Goal: Task Accomplishment & Management: Complete application form

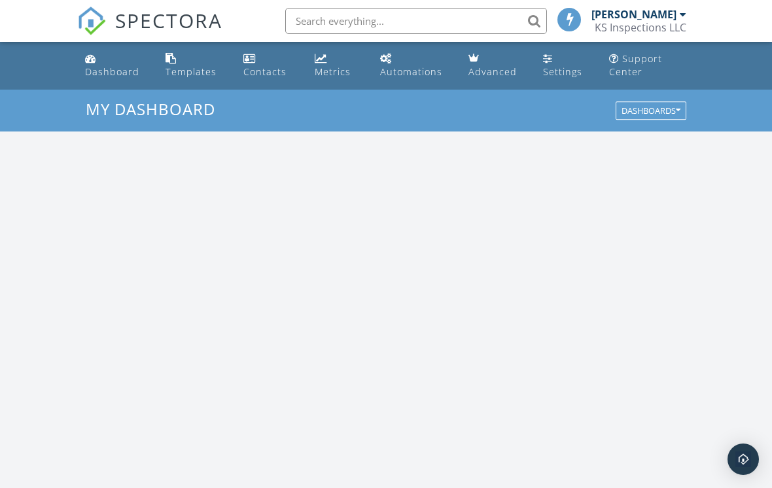
scroll to position [1191, 773]
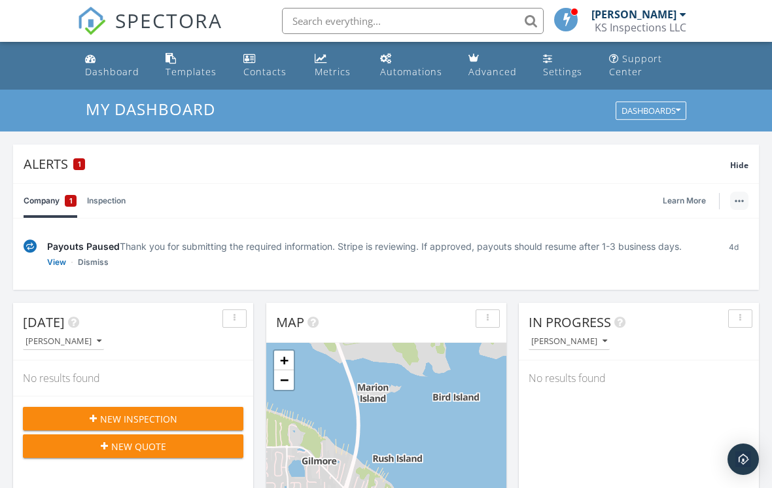
click at [737, 205] on button "button" at bounding box center [739, 201] width 18 height 18
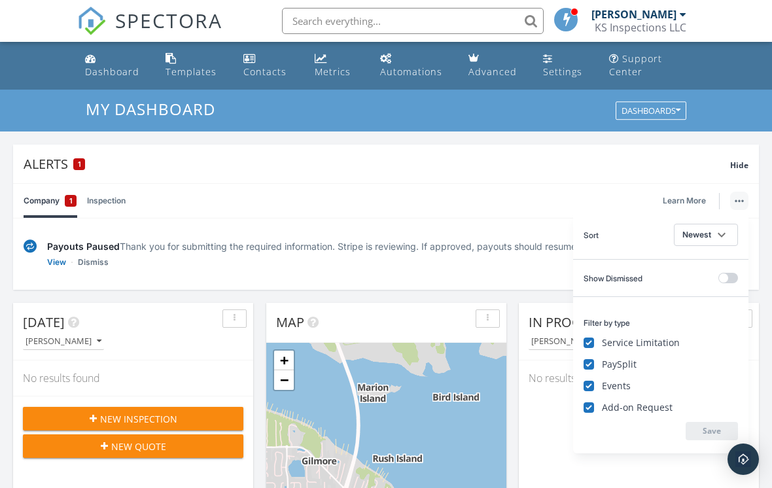
click at [737, 205] on button "button" at bounding box center [739, 201] width 18 height 18
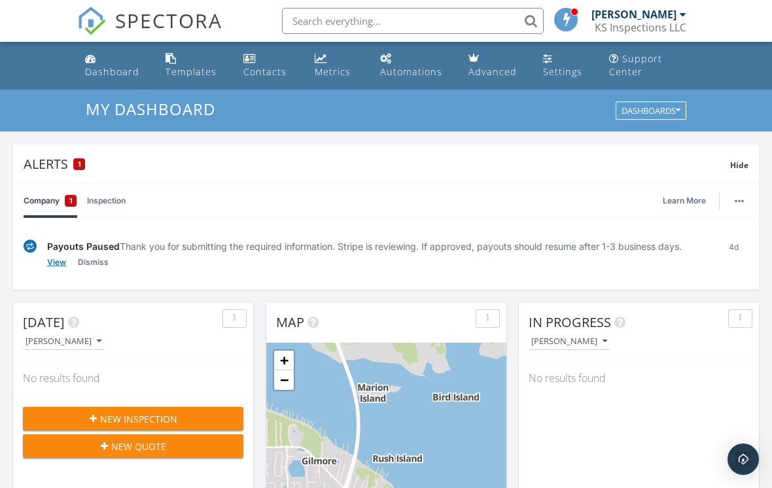
click at [58, 264] on link "View" at bounding box center [56, 262] width 19 height 13
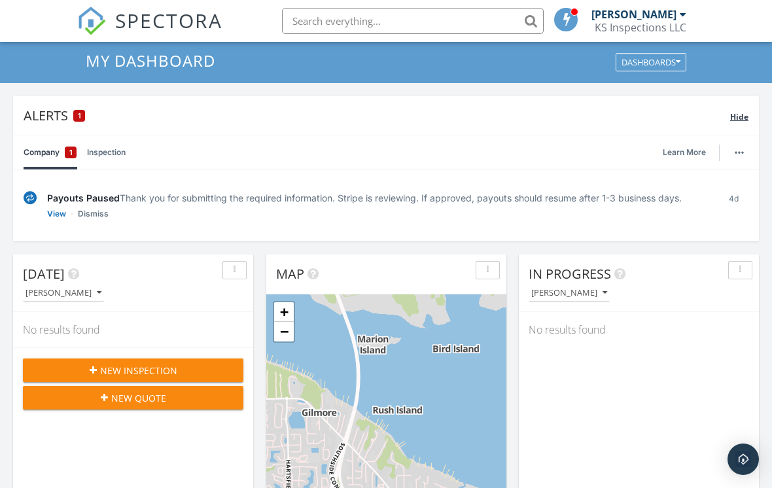
click at [740, 120] on span "Hide" at bounding box center [739, 116] width 18 height 11
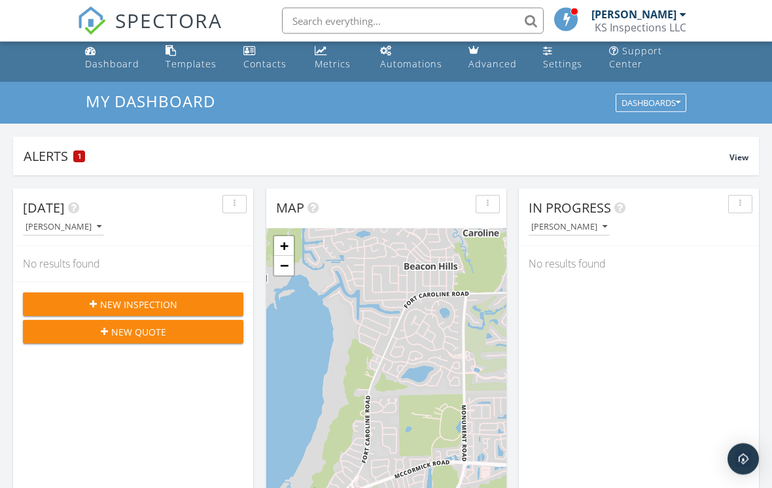
scroll to position [0, 0]
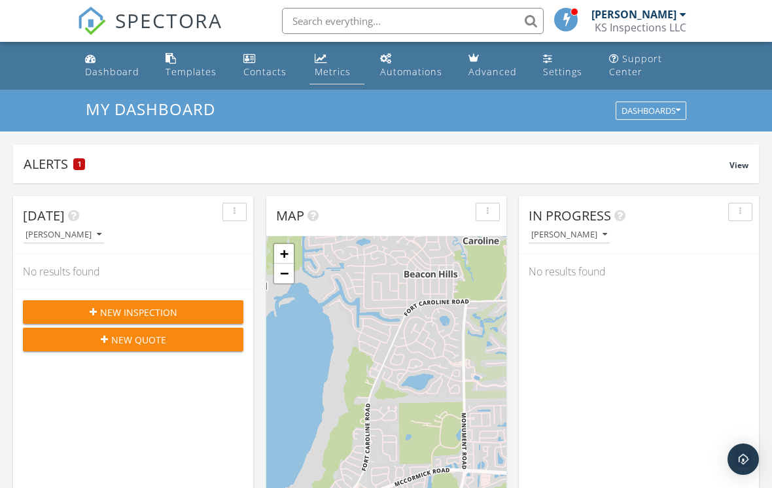
click at [316, 61] on div "Metrics" at bounding box center [321, 58] width 12 height 10
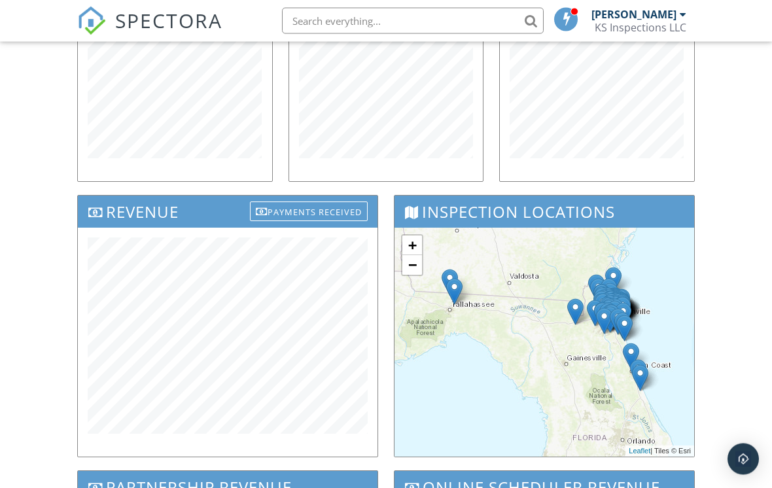
scroll to position [312, 0]
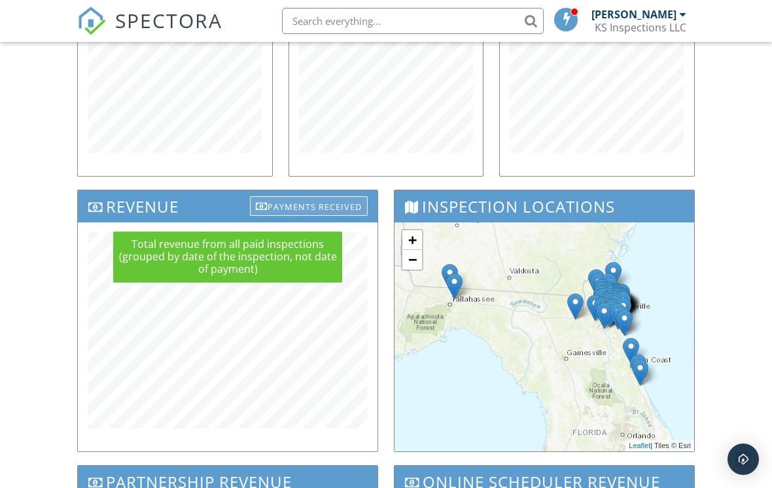
click at [298, 205] on div "Payments Received" at bounding box center [309, 206] width 118 height 20
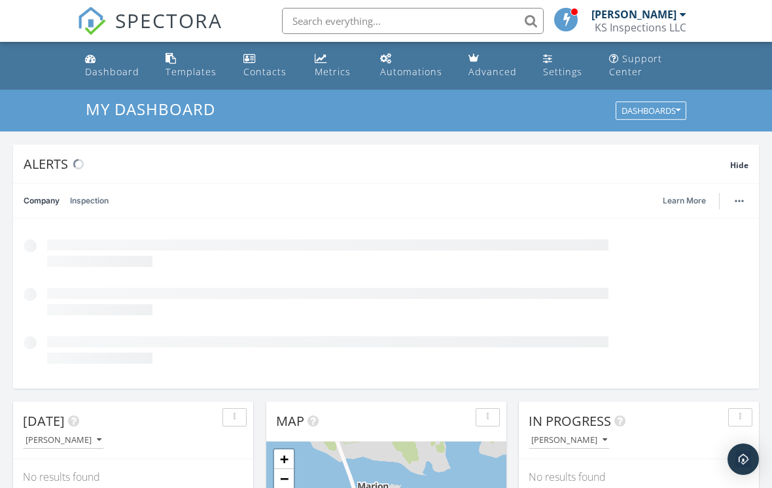
scroll to position [1191, 773]
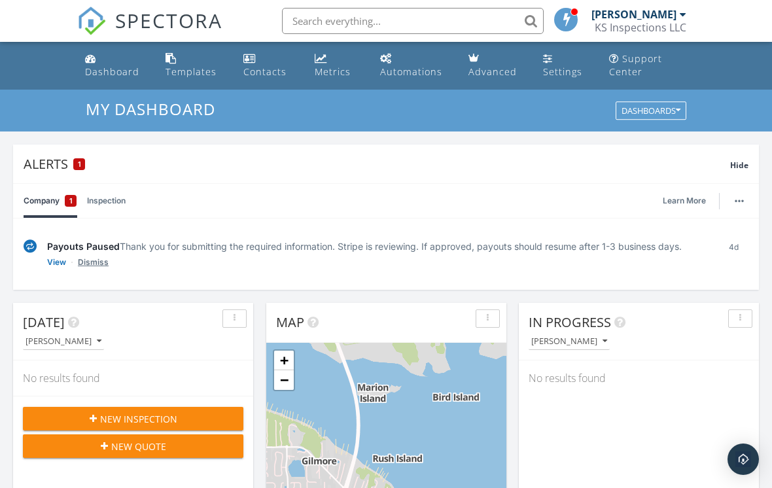
click at [88, 263] on link "Dismiss" at bounding box center [93, 262] width 31 height 13
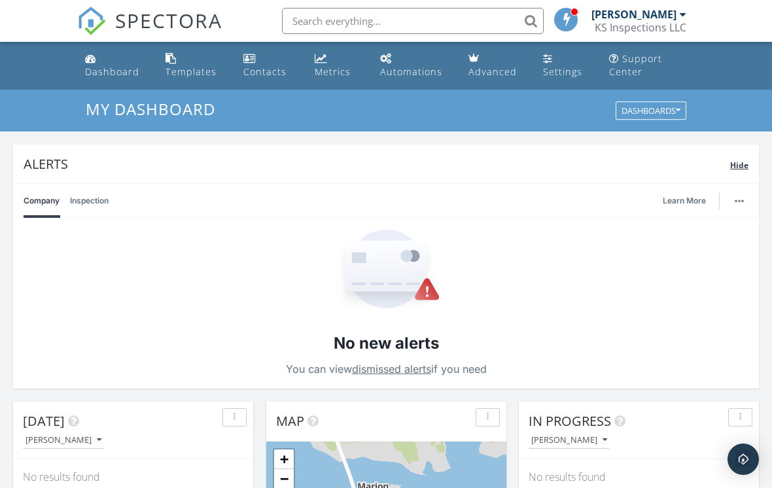
click at [743, 158] on div "Hide" at bounding box center [739, 164] width 18 height 16
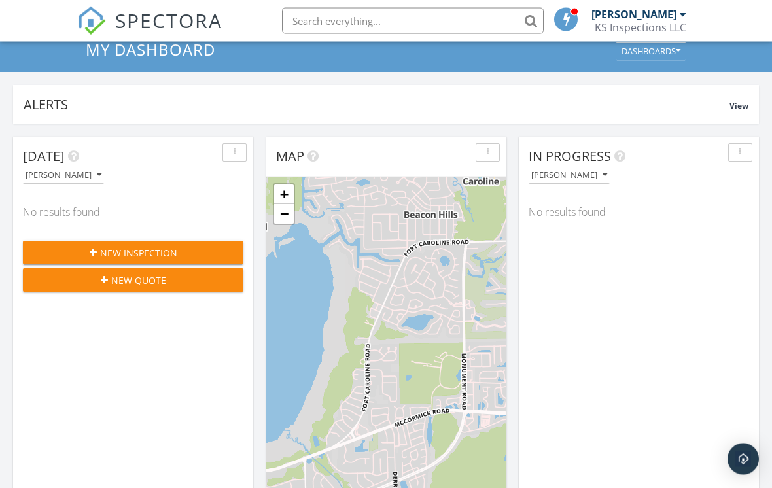
scroll to position [75, 0]
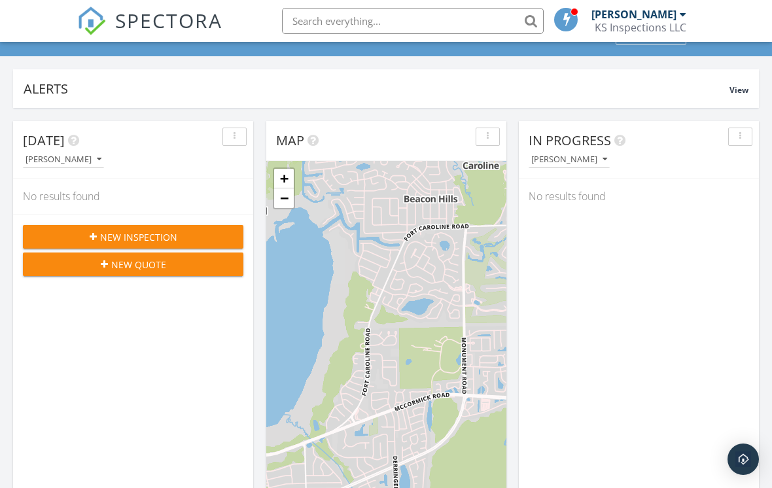
click at [154, 239] on span "New Inspection" at bounding box center [138, 237] width 77 height 14
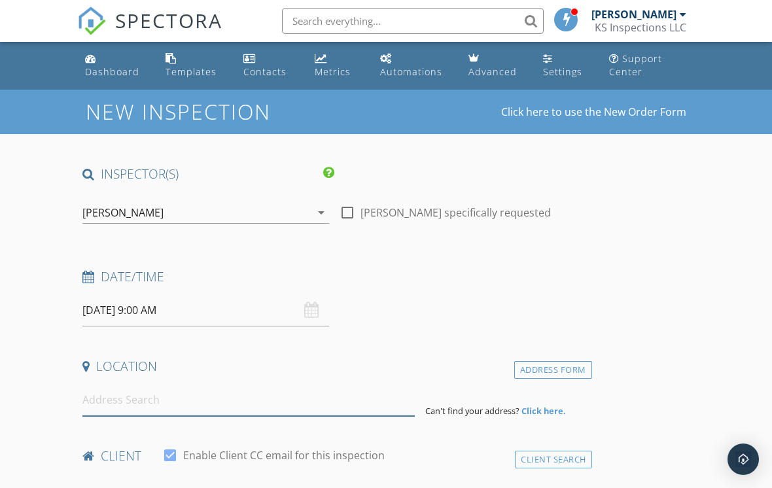
click at [224, 404] on input at bounding box center [248, 400] width 332 height 32
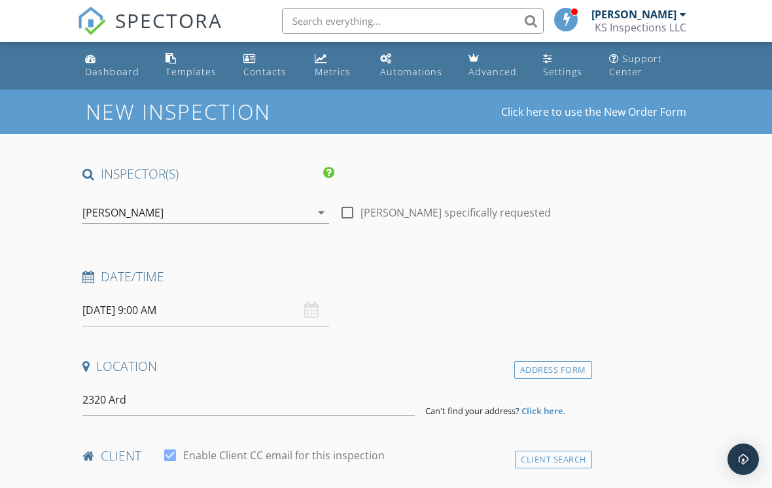
type input "2320 Ardmore Ct, Jacksonville, FL, USA"
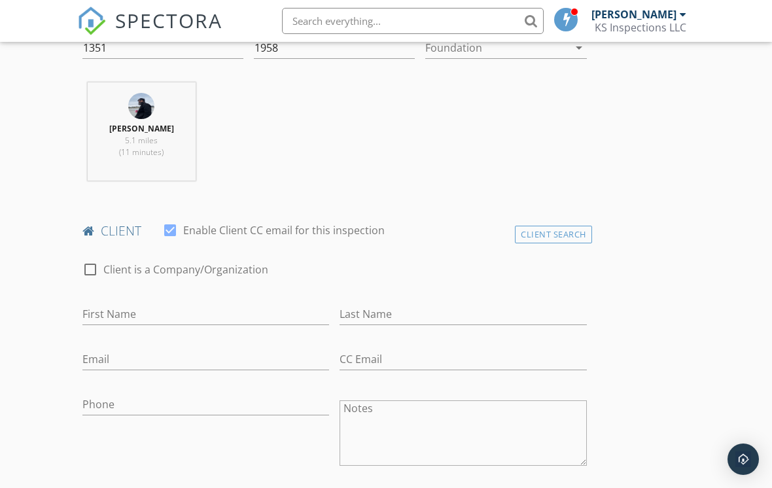
scroll to position [535, 0]
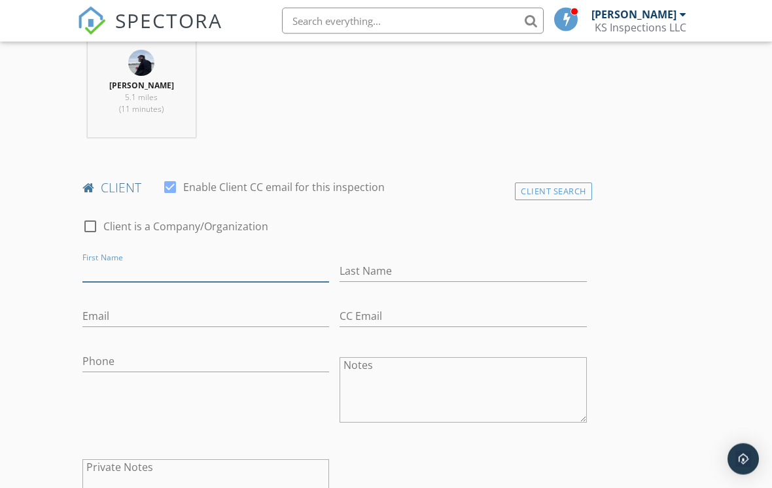
click at [171, 264] on input "First Name" at bounding box center [205, 272] width 247 height 22
type input "[PERSON_NAME]"
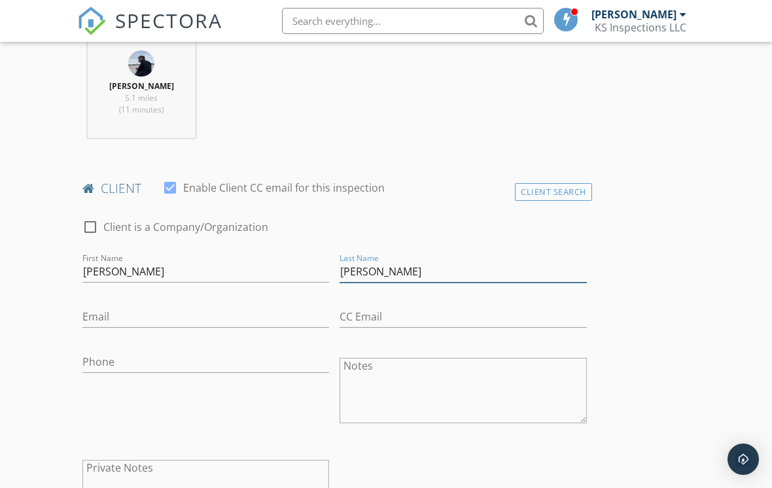
type input "[PERSON_NAME]"
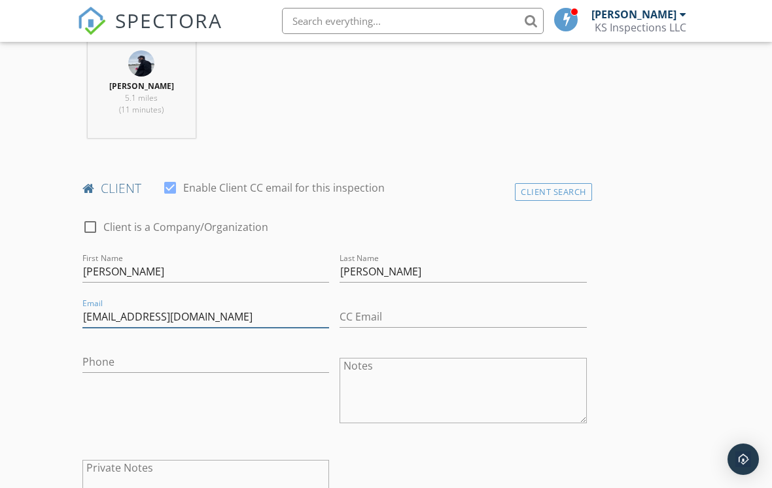
type input "[EMAIL_ADDRESS][DOMAIN_NAME]"
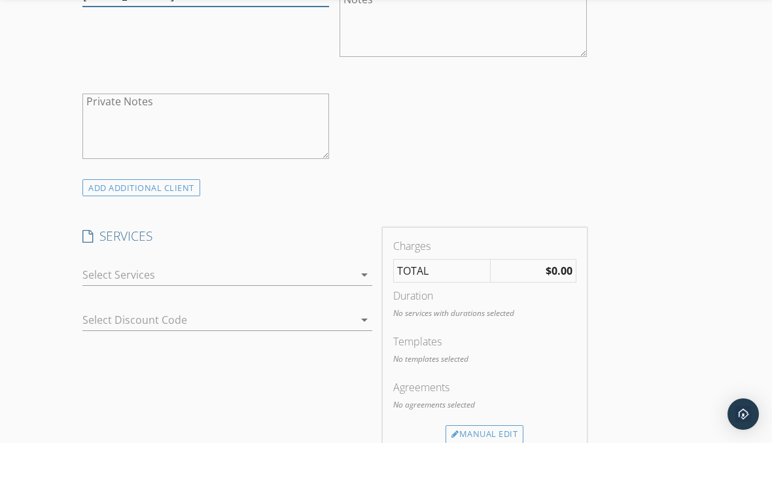
scroll to position [864, 0]
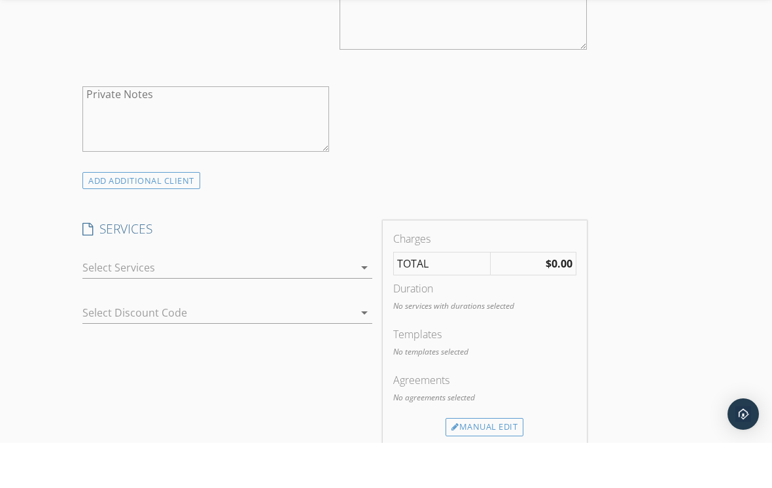
type input "[PHONE_NUMBER]"
click at [363, 305] on icon "arrow_drop_down" at bounding box center [365, 313] width 16 height 16
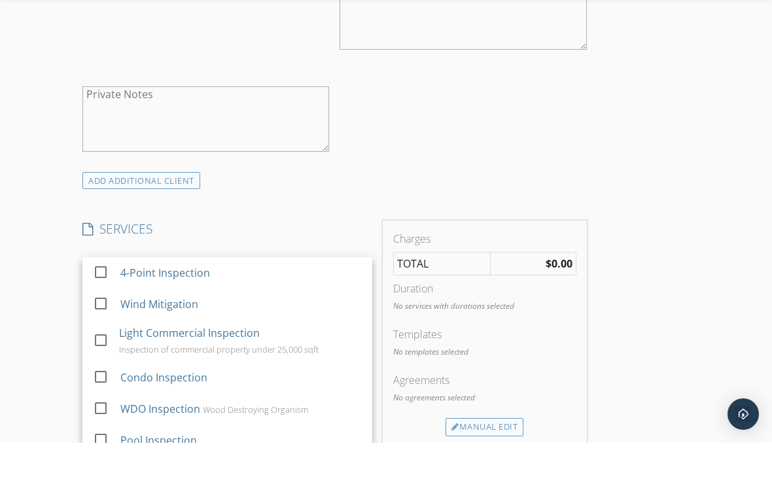
scroll to position [909, 0]
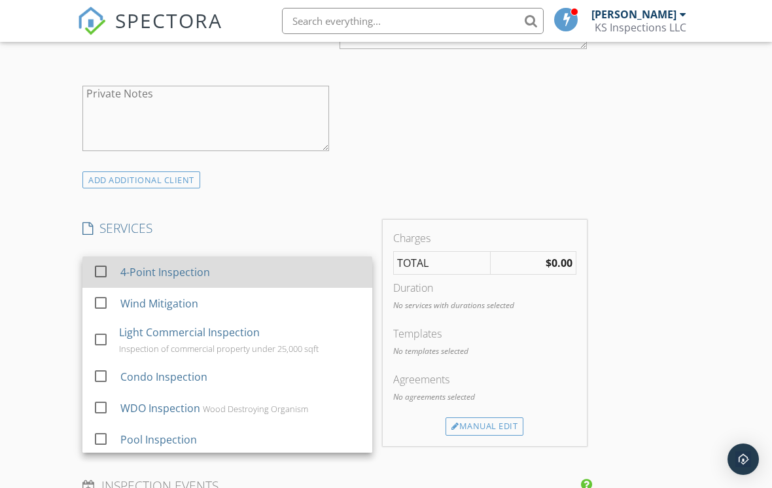
click at [100, 273] on div at bounding box center [101, 271] width 22 height 22
checkbox input "false"
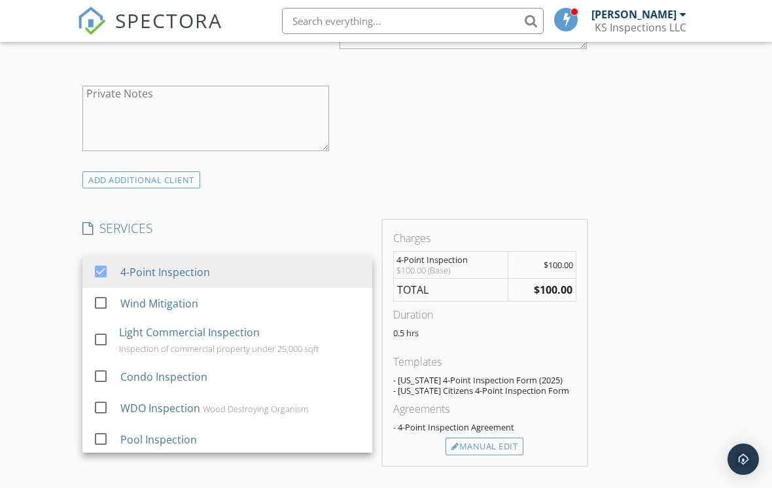
click at [45, 364] on div "New Inspection Click here to use the New Order Form INSPECTOR(S) check_box Kevi…" at bounding box center [386, 366] width 772 height 2373
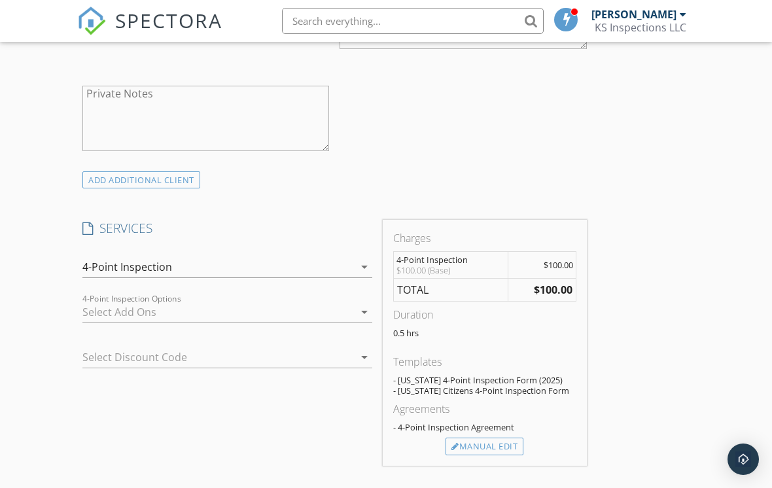
click at [237, 312] on div at bounding box center [217, 312] width 271 height 21
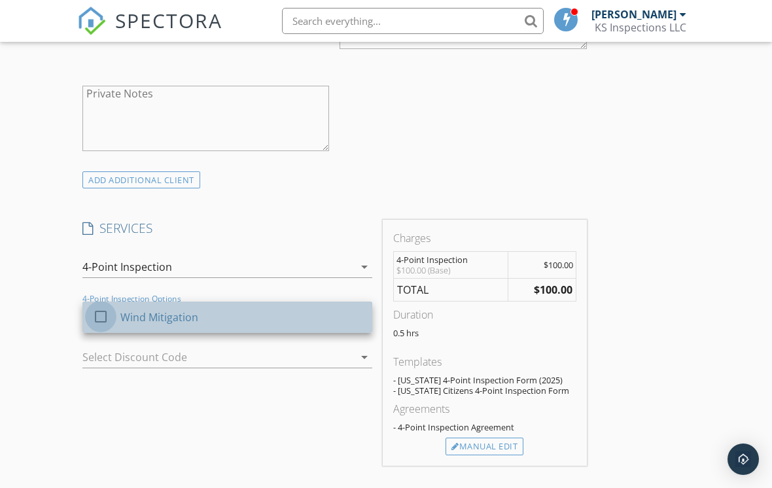
click at [96, 315] on div at bounding box center [101, 317] width 22 height 22
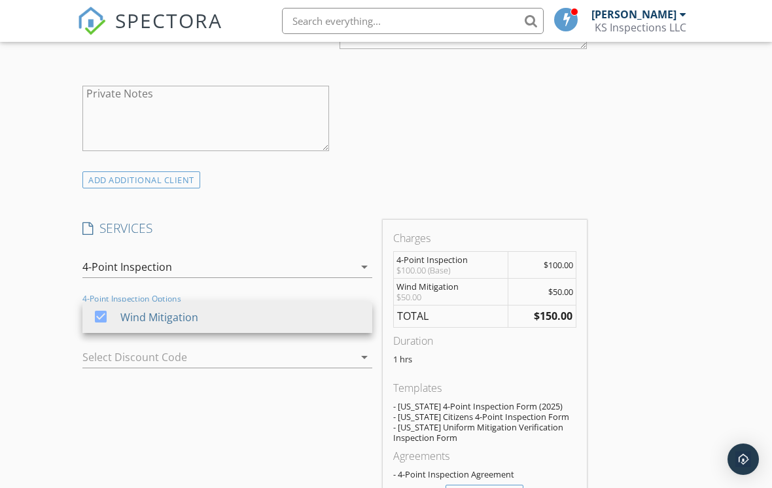
click at [107, 430] on div "SERVICES check_box 4-Point Inspection check_box_outline_blank Wind Mitigation c…" at bounding box center [227, 367] width 300 height 294
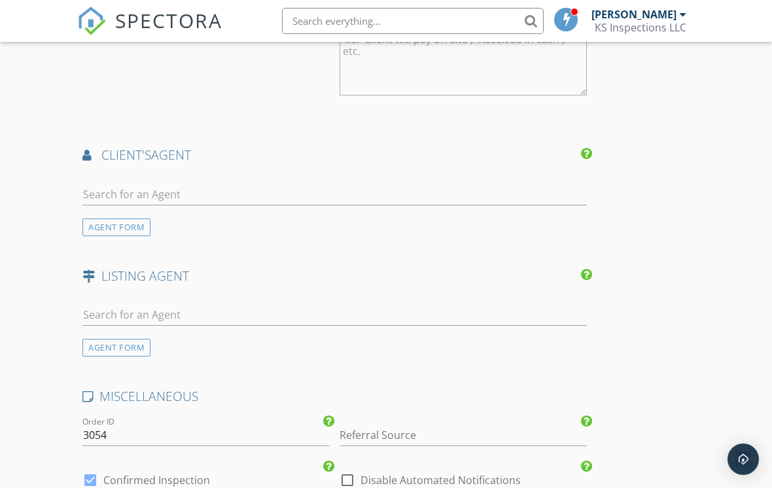
scroll to position [1571, 0]
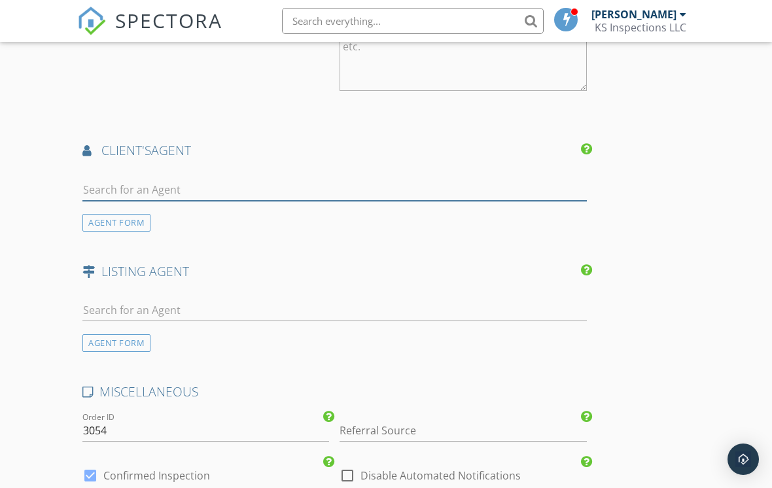
click at [239, 179] on input "text" at bounding box center [334, 190] width 504 height 22
type input "[PERSON_NAME]"
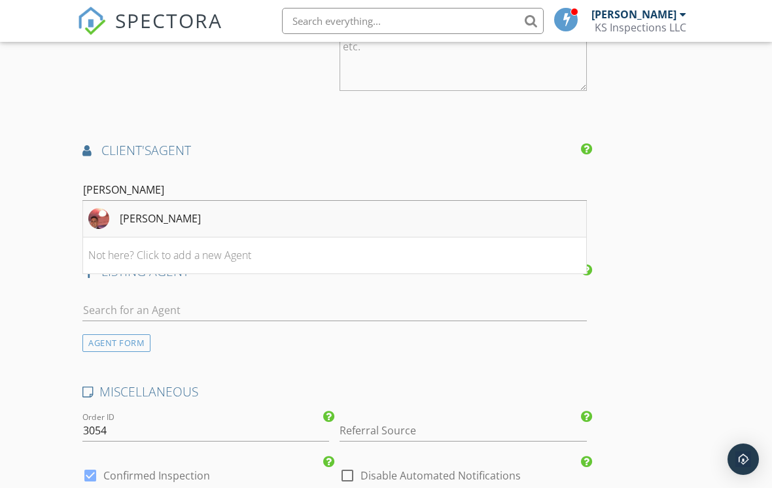
click at [191, 221] on li "[PERSON_NAME]" at bounding box center [334, 219] width 503 height 37
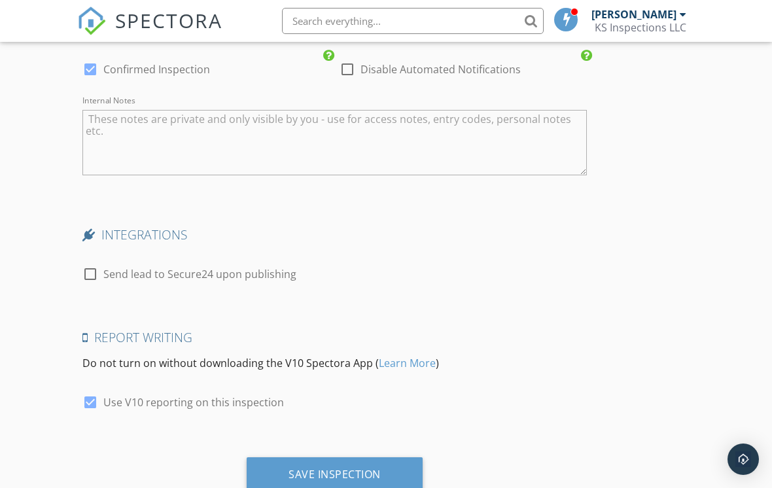
scroll to position [2295, 0]
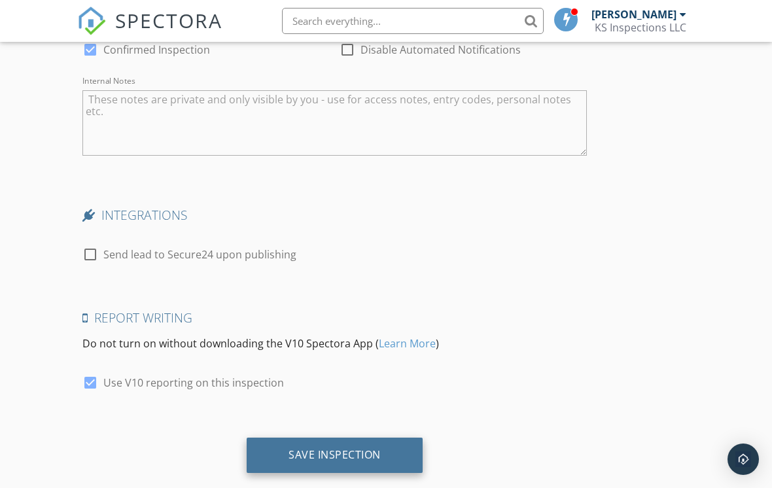
click at [331, 455] on div "Save Inspection" at bounding box center [334, 454] width 92 height 13
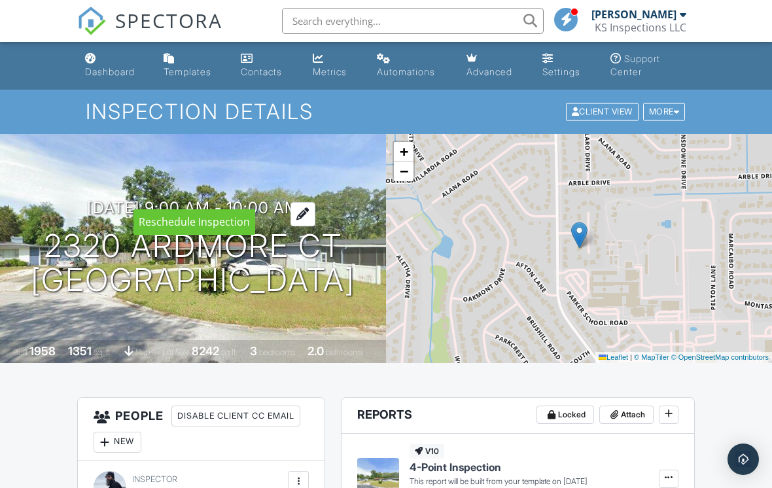
click at [315, 202] on div at bounding box center [302, 214] width 25 height 24
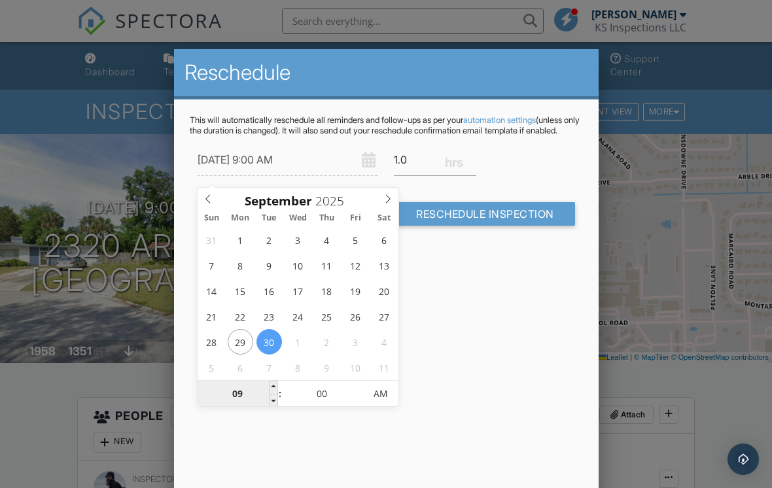
click at [251, 396] on input "09" at bounding box center [238, 394] width 80 height 26
type input "09/30/2025 10:00 AM"
type input "10"
click at [275, 386] on span at bounding box center [273, 387] width 9 height 13
type input "09/30/2025 11:00 AM"
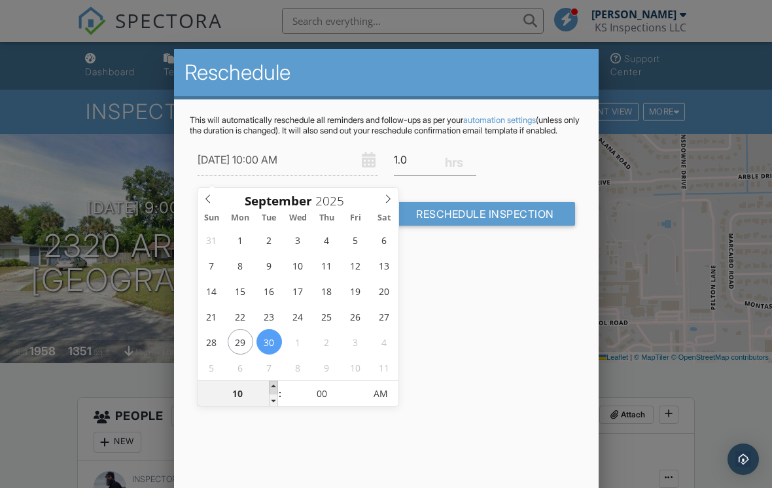
type input "11"
click at [275, 386] on span at bounding box center [273, 387] width 9 height 13
type input "[DATE] 12:00 PM"
type input "12"
click at [275, 386] on span at bounding box center [273, 387] width 9 height 13
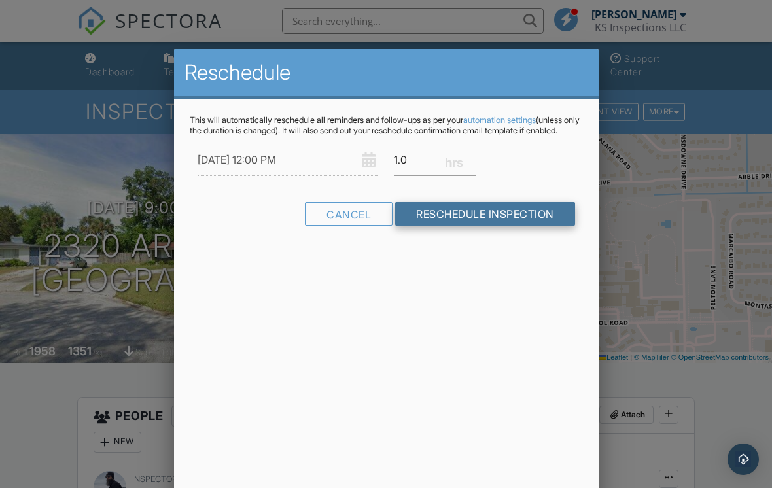
click at [481, 226] on input "Reschedule Inspection" at bounding box center [485, 214] width 180 height 24
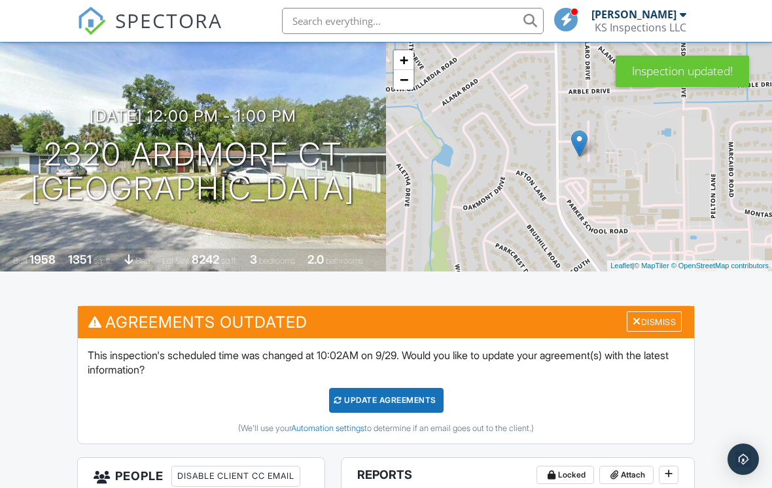
click at [395, 397] on div "Update Agreements" at bounding box center [386, 400] width 114 height 25
